Goal: Task Accomplishment & Management: Manage account settings

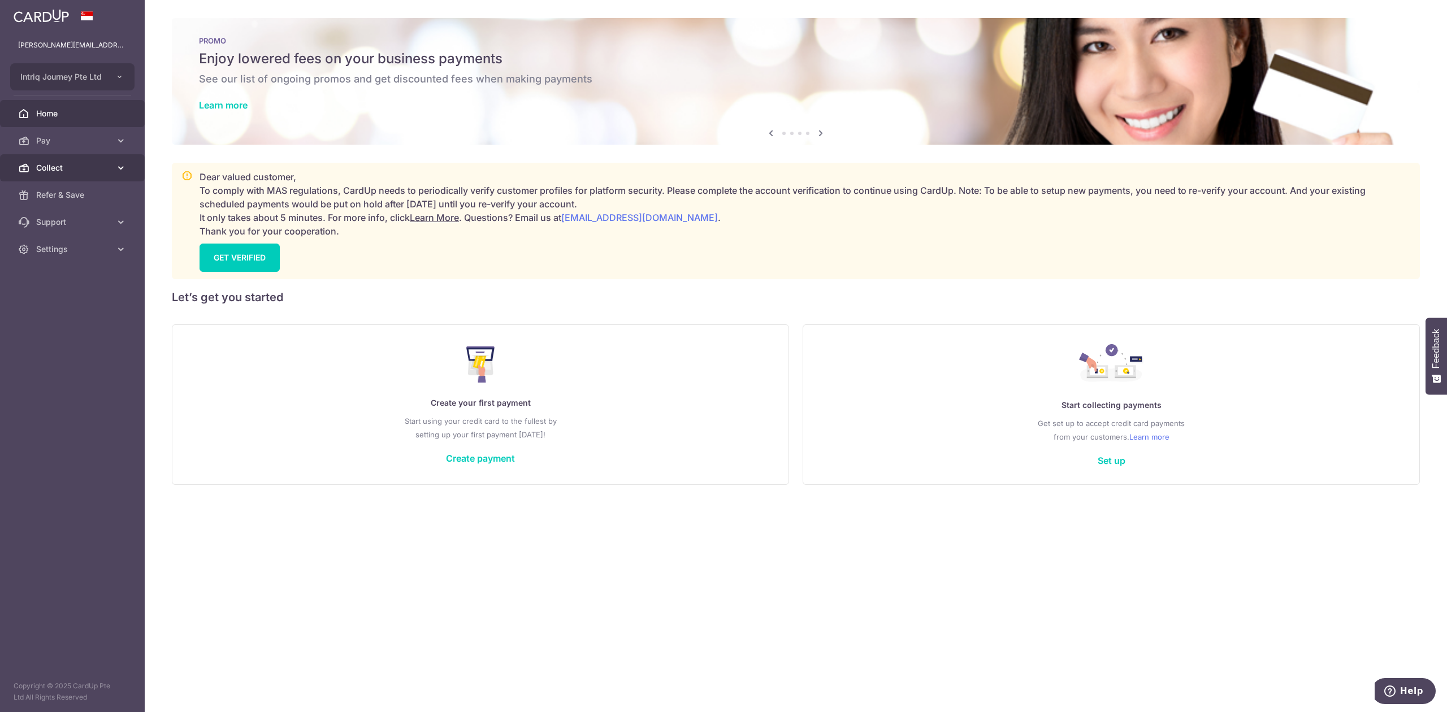
click at [76, 162] on span "Collect" at bounding box center [73, 167] width 75 height 11
click at [82, 188] on link "Dashboard" at bounding box center [72, 194] width 145 height 27
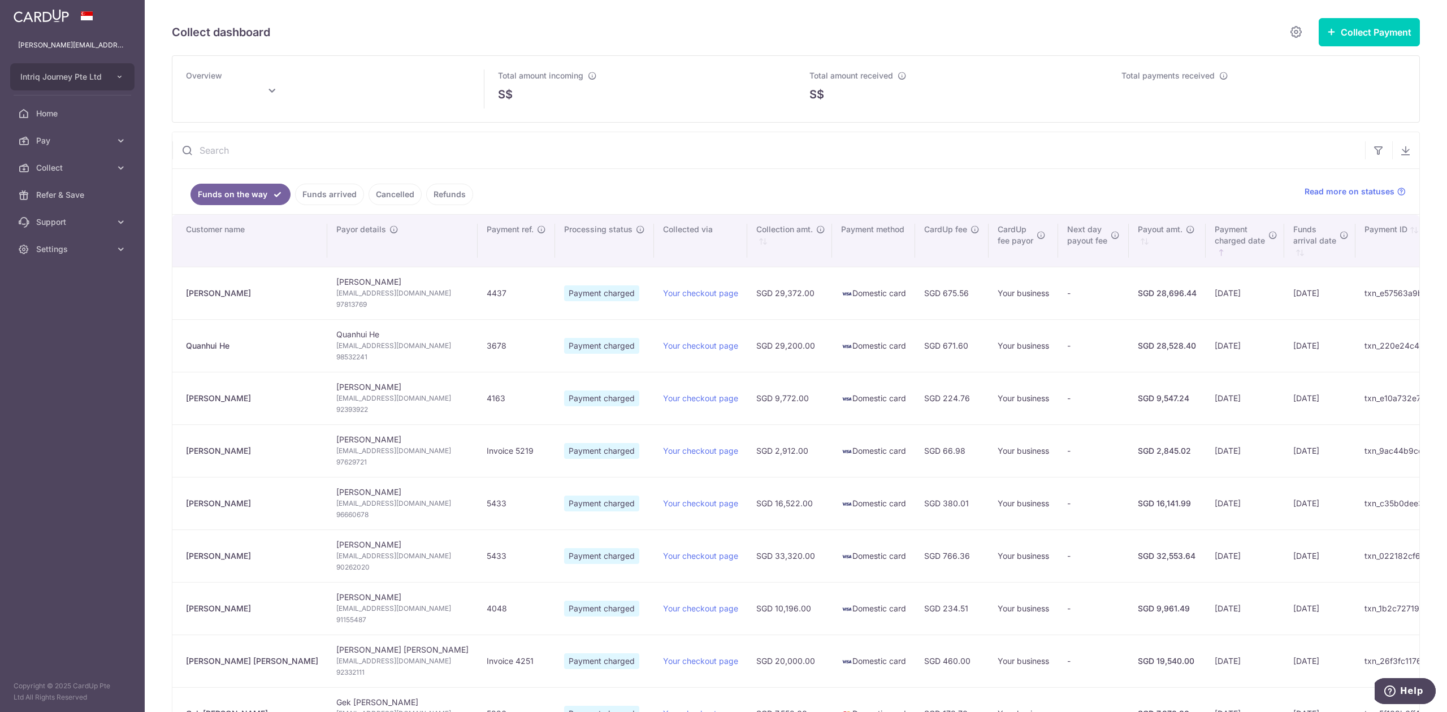
type input "[DATE]"
